Goal: Task Accomplishment & Management: Complete application form

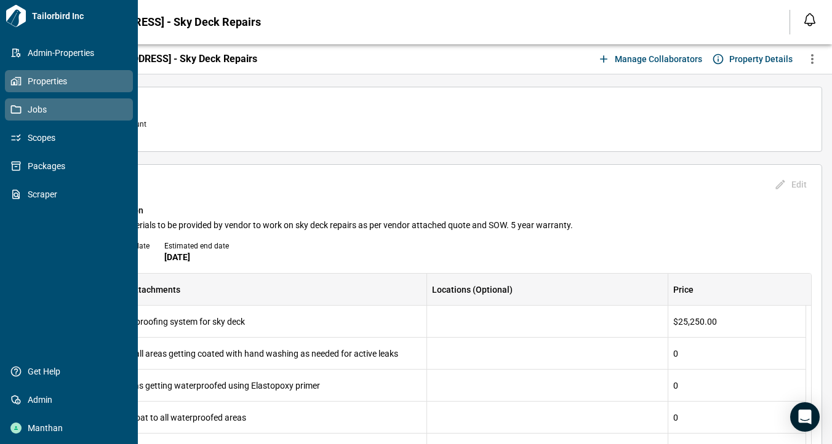
click at [17, 79] on icon at bounding box center [15, 81] width 11 height 11
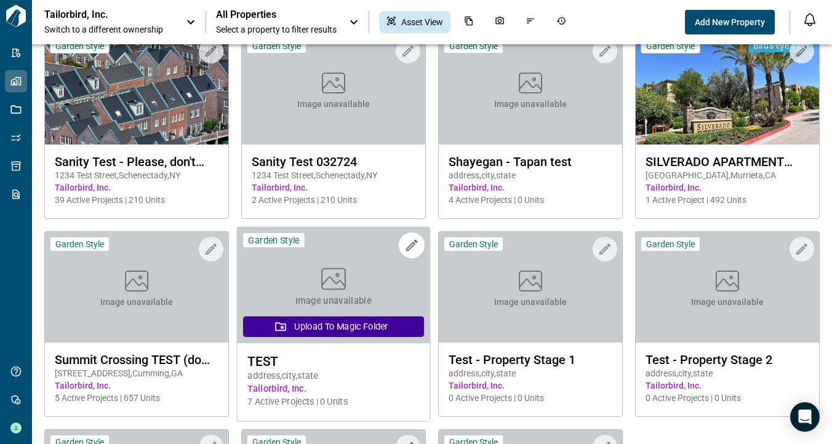
scroll to position [462, 0]
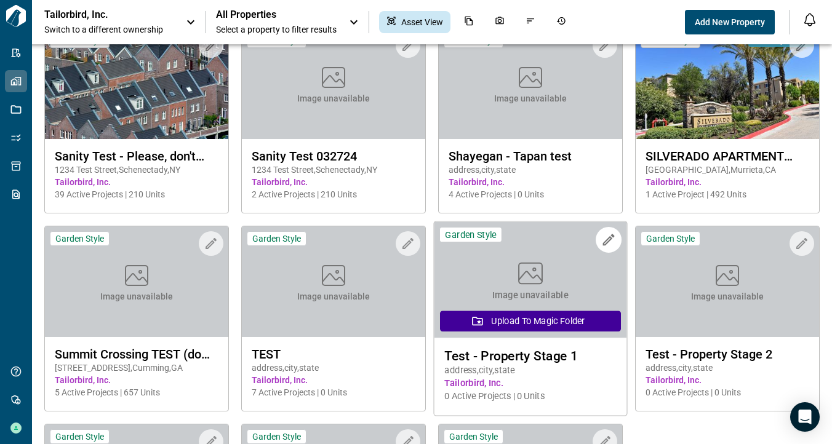
click at [516, 353] on span "Test - Property Stage 1" at bounding box center [530, 355] width 172 height 15
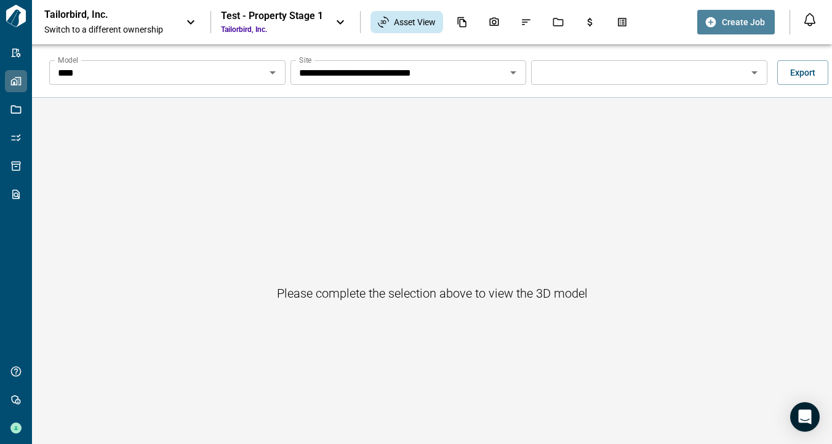
click at [719, 20] on button "Create Job" at bounding box center [736, 22] width 78 height 25
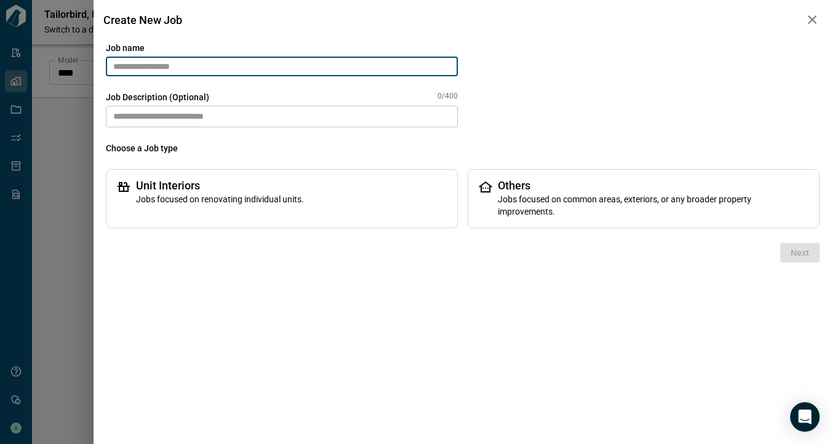
click at [258, 66] on input "text" at bounding box center [282, 67] width 352 height 20
type input "*"
drag, startPoint x: 146, startPoint y: 65, endPoint x: 87, endPoint y: 65, distance: 59.1
click at [87, 65] on div "**********" at bounding box center [416, 222] width 832 height 444
click at [186, 68] on input "**********" at bounding box center [282, 67] width 352 height 20
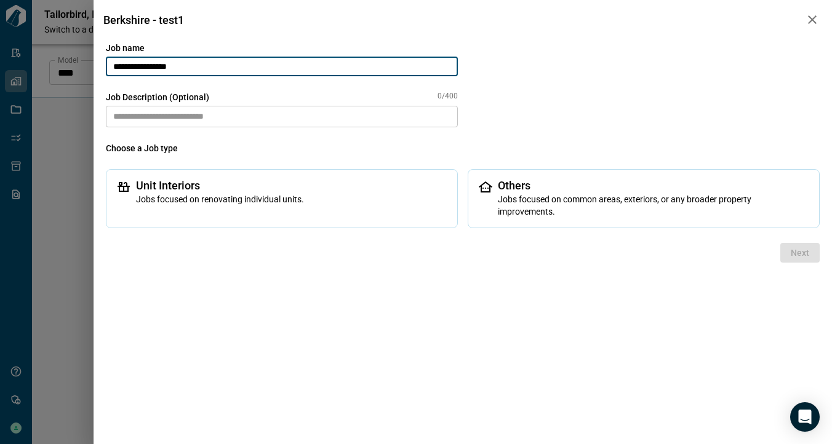
type input "**********"
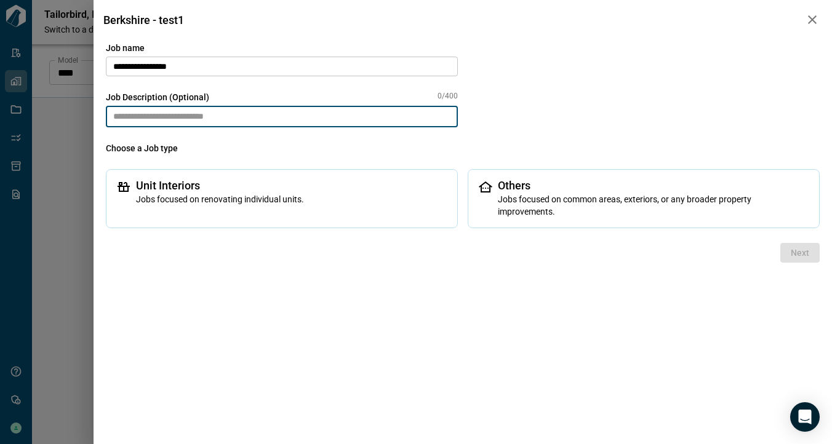
click at [171, 121] on textarea at bounding box center [282, 117] width 352 height 22
click at [583, 189] on span "Others" at bounding box center [653, 186] width 311 height 12
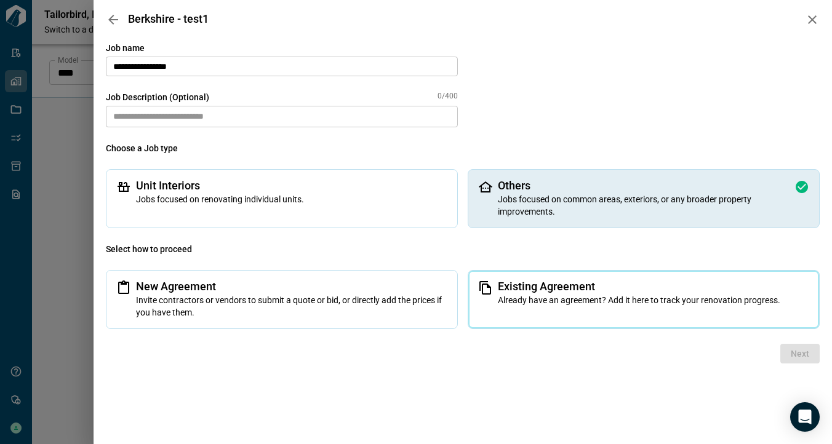
click at [539, 287] on span "Existing Agreement" at bounding box center [653, 287] width 311 height 12
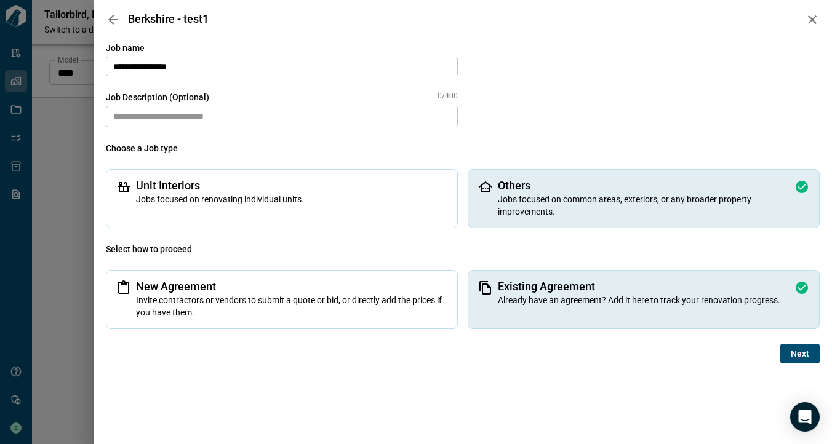
click at [813, 357] on button "Next" at bounding box center [799, 354] width 39 height 20
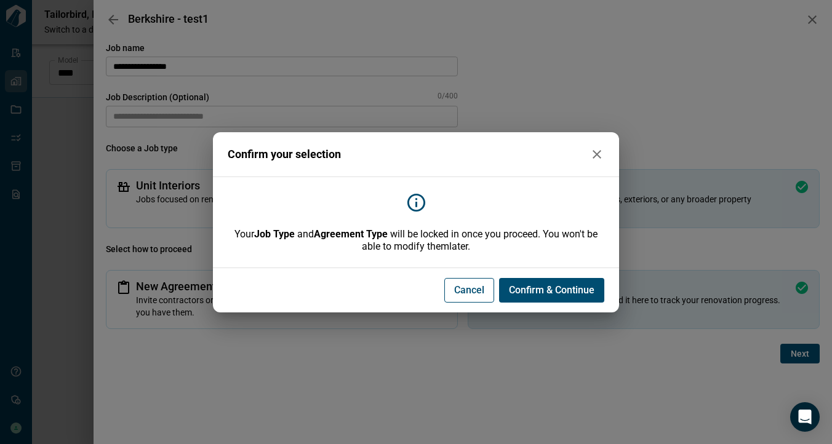
click at [533, 289] on span "Confirm & Continue" at bounding box center [552, 290] width 86 height 12
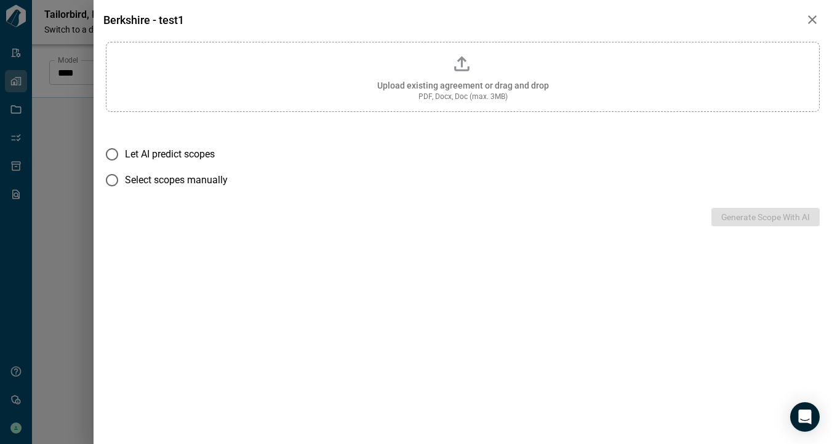
click at [415, 81] on span "Upload existing agreement or drag and drop" at bounding box center [463, 86] width 172 height 10
click at [0, 0] on input "Upload existing agreement or drag and drop PDF, Docx, Doc (max. 3MB)" at bounding box center [0, 0] width 0 height 0
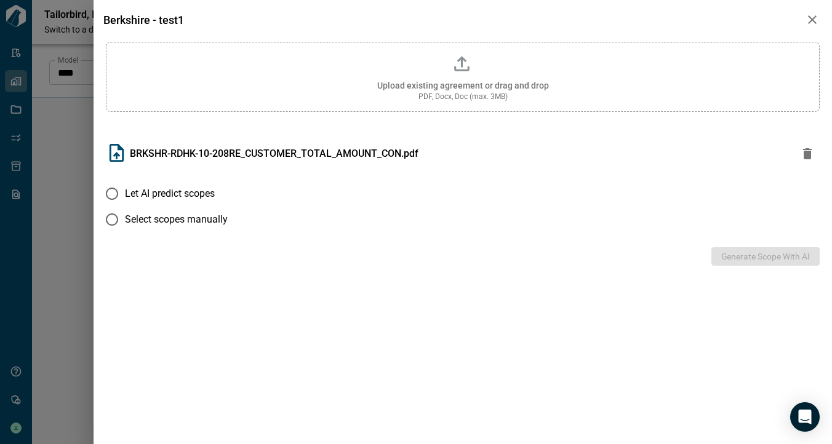
click at [152, 192] on span "Let AI predict scopes" at bounding box center [170, 193] width 90 height 15
click at [760, 255] on button "Generate Scope with AI" at bounding box center [765, 256] width 108 height 18
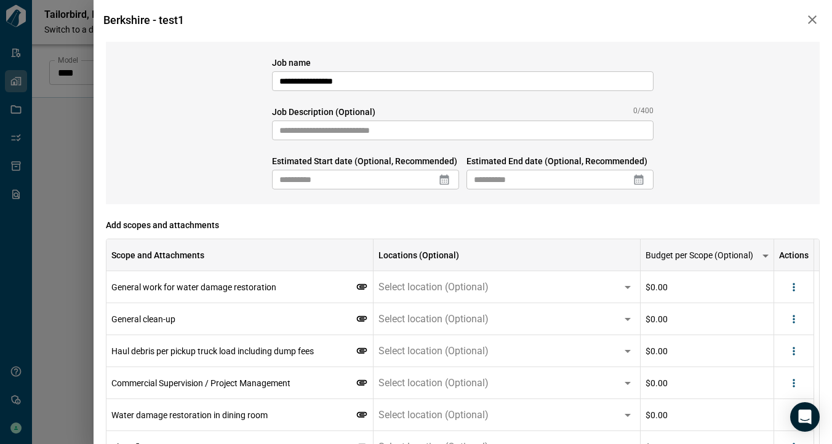
click at [811, 23] on icon "button" at bounding box center [812, 19] width 15 height 15
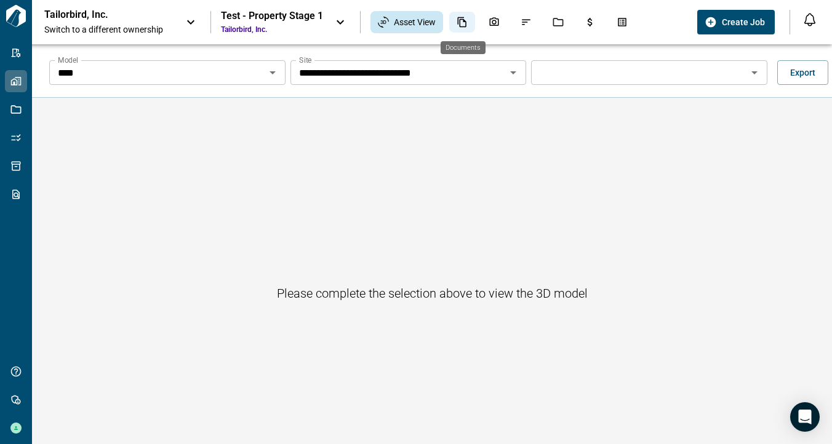
click at [458, 23] on icon "Documents" at bounding box center [462, 22] width 9 height 10
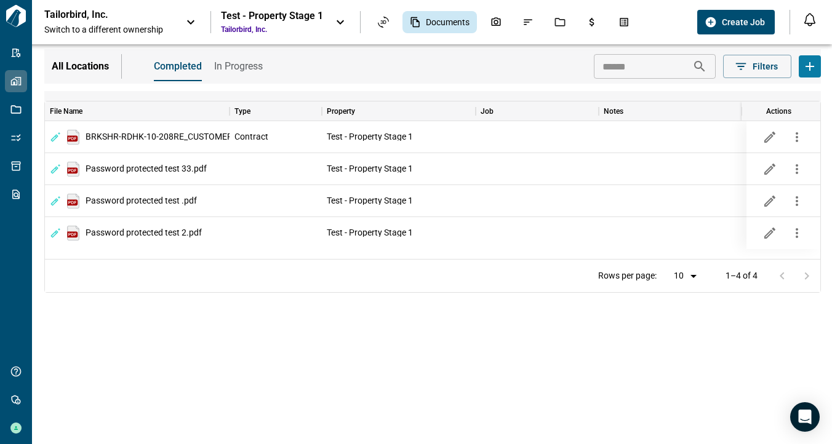
click at [745, 23] on span "Create Job" at bounding box center [743, 22] width 43 height 12
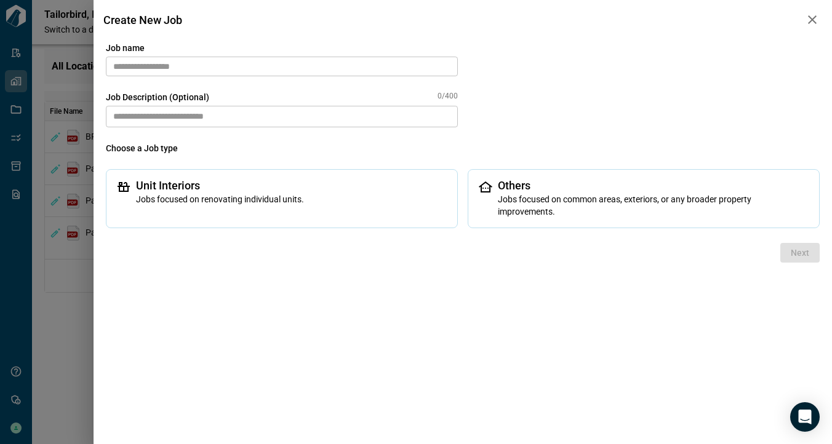
click at [284, 71] on input "text" at bounding box center [282, 67] width 352 height 20
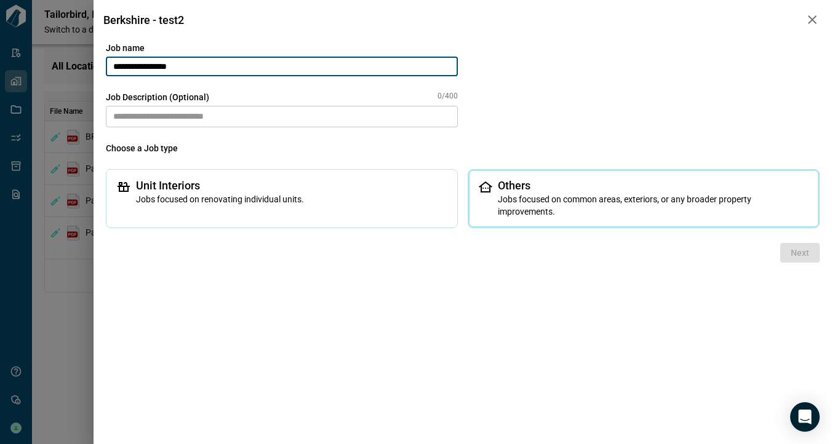
type input "**********"
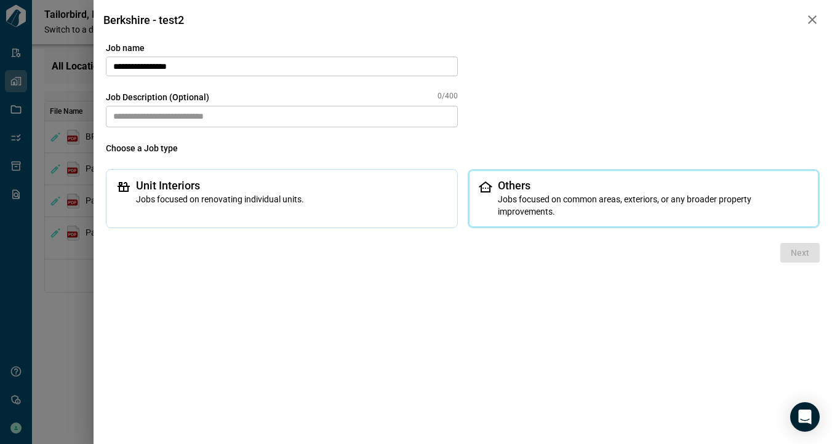
click at [536, 221] on div "Others Jobs focused on common areas, exteriors, or any broader property improve…" at bounding box center [644, 198] width 352 height 59
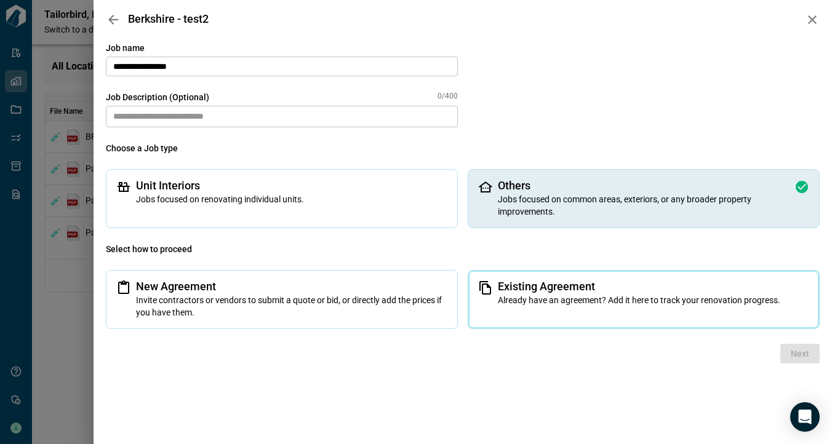
click at [567, 306] on div "Existing Agreement Already have an agreement? Add it here to track your renovat…" at bounding box center [644, 299] width 352 height 59
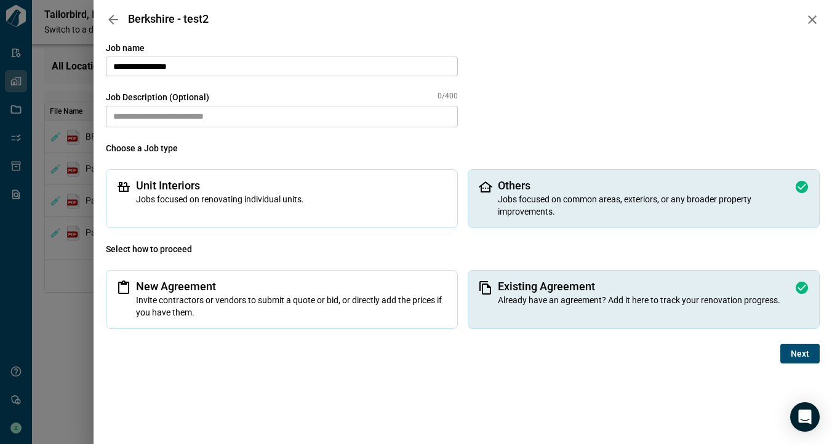
click at [789, 355] on button "Next" at bounding box center [799, 354] width 39 height 20
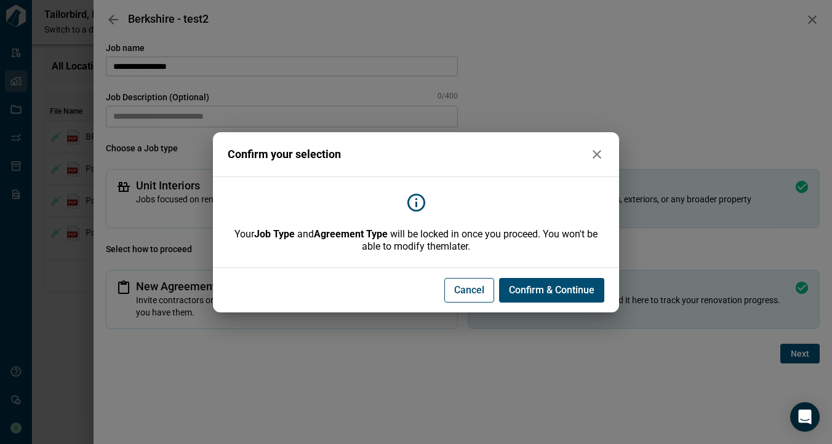
click at [549, 283] on button "Confirm & Continue" at bounding box center [551, 290] width 105 height 25
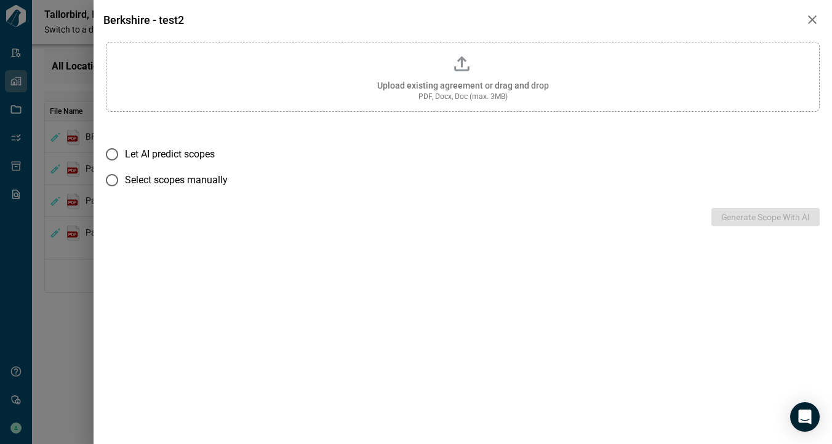
click at [466, 81] on span "Upload existing agreement or drag and drop" at bounding box center [463, 86] width 172 height 10
click at [0, 0] on input "Upload existing agreement or drag and drop PDF, Docx, Doc (max. 3MB)" at bounding box center [0, 0] width 0 height 0
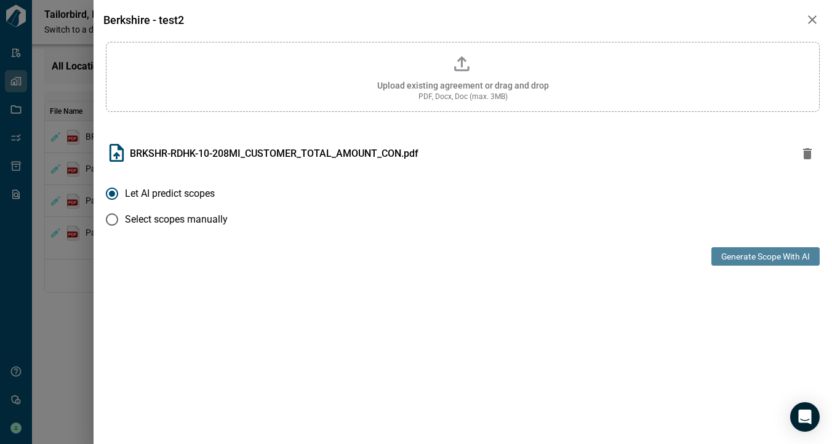
click at [771, 258] on button "Generate Scope with AI" at bounding box center [765, 256] width 108 height 18
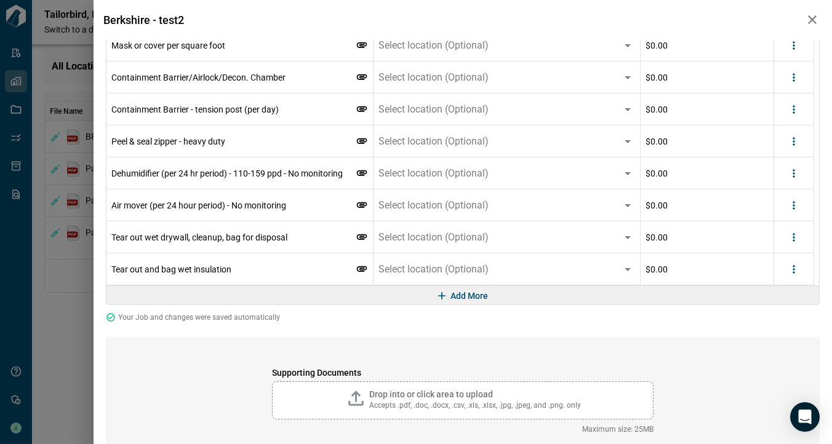
scroll to position [1305, 0]
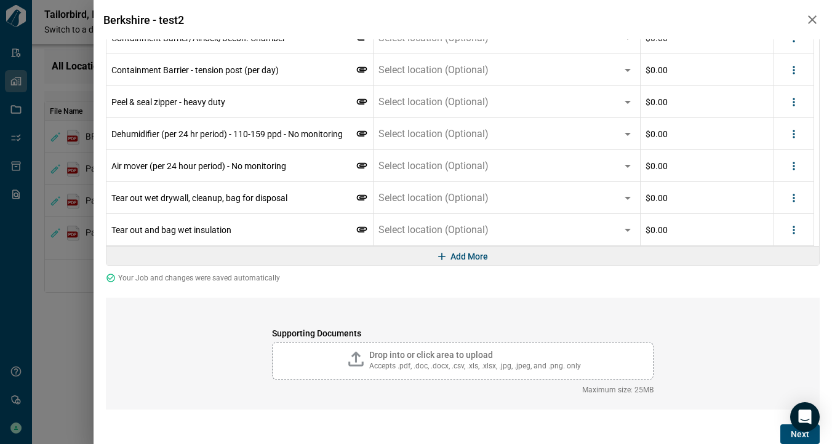
click at [809, 22] on icon "button" at bounding box center [812, 19] width 15 height 15
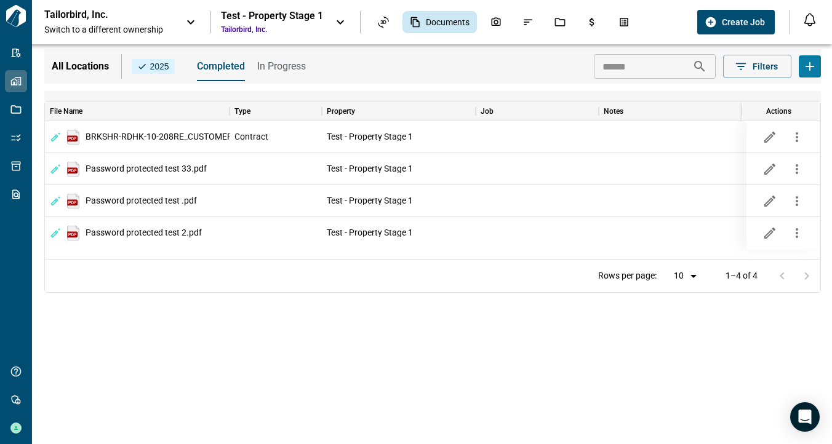
scroll to position [0, 0]
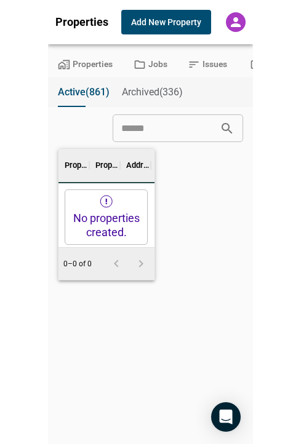
scroll to position [354, 103]
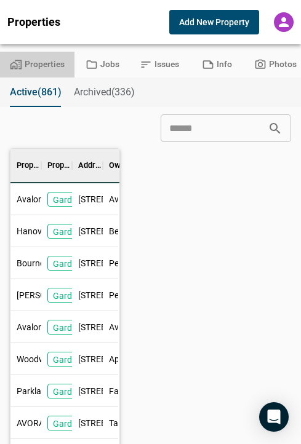
click at [37, 62] on button "Properties" at bounding box center [37, 65] width 74 height 26
